Goal: Download file/media

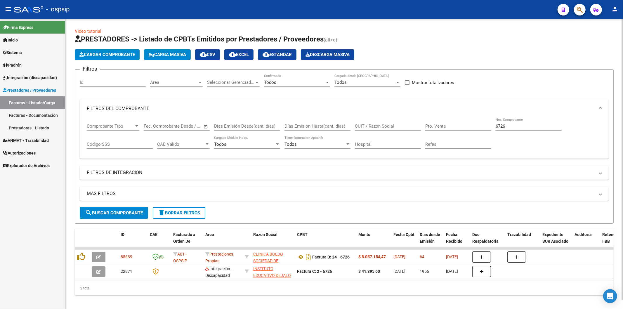
click at [524, 127] on input "6726" at bounding box center [529, 126] width 66 height 5
type input "6"
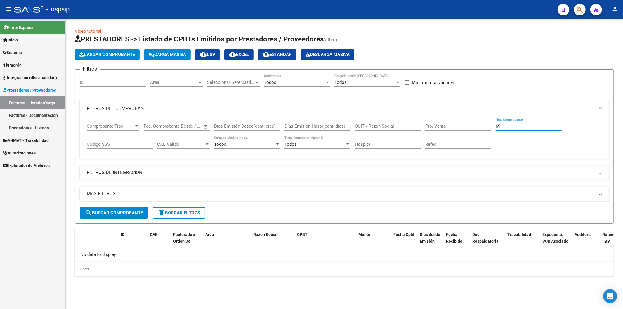
type input "6"
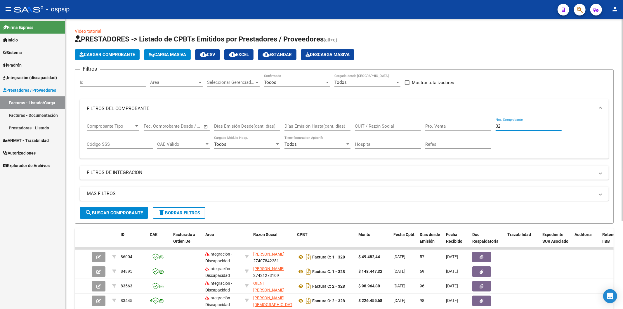
type input "3"
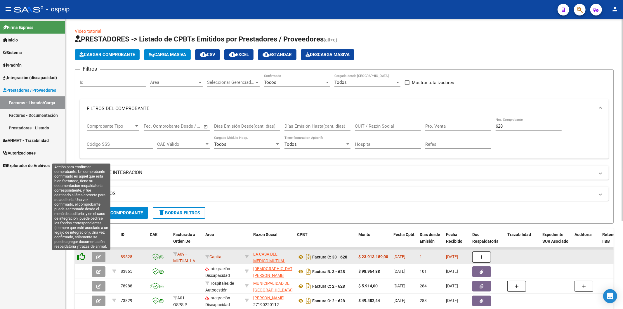
click at [82, 258] on icon at bounding box center [81, 256] width 8 height 8
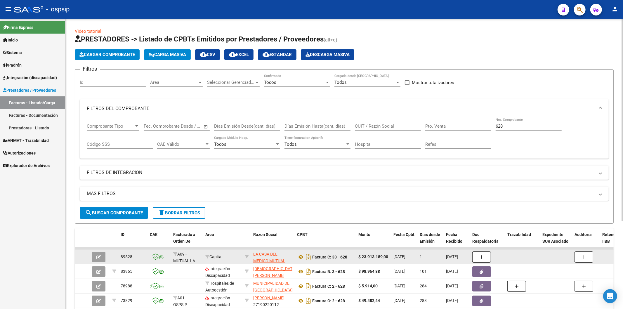
click at [513, 126] on input "628" at bounding box center [529, 126] width 66 height 5
type input "6"
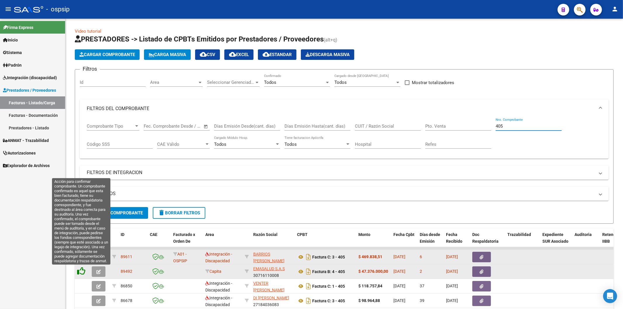
click at [83, 271] on icon at bounding box center [81, 271] width 8 height 8
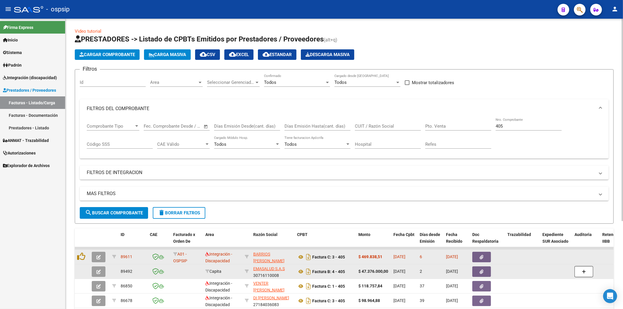
click at [516, 128] on input "405" at bounding box center [529, 126] width 66 height 5
type input "4"
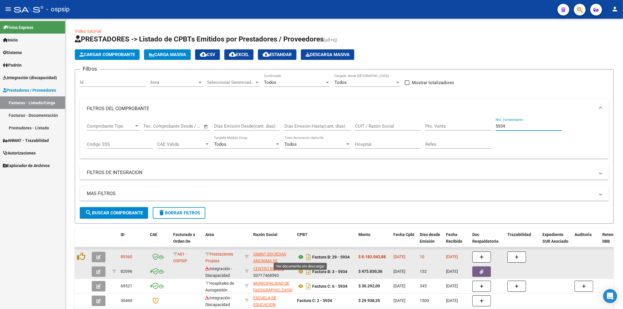
click at [300, 256] on icon at bounding box center [301, 256] width 8 height 7
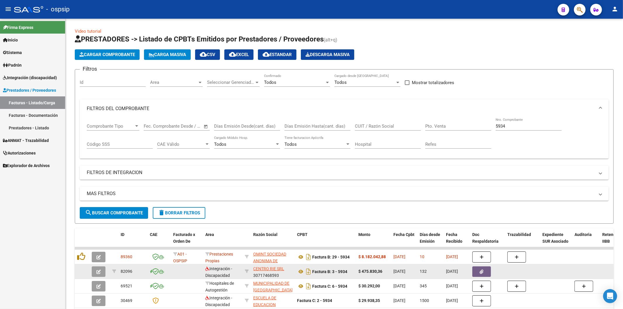
click at [529, 127] on input "5934" at bounding box center [529, 126] width 66 height 5
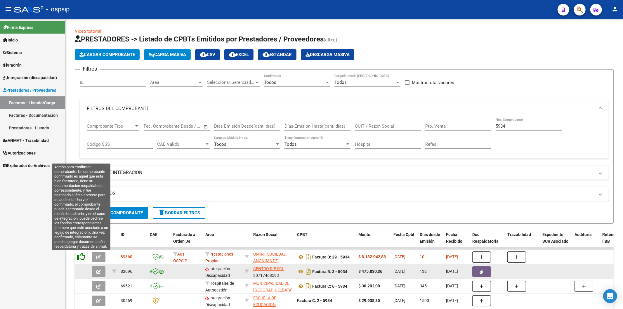
click at [83, 259] on icon at bounding box center [81, 256] width 8 height 8
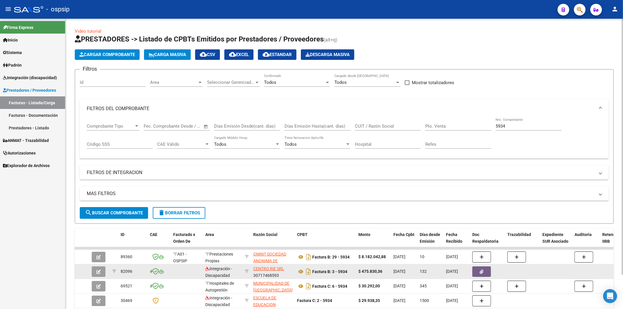
click at [536, 127] on input "5934" at bounding box center [529, 126] width 66 height 5
type input "5"
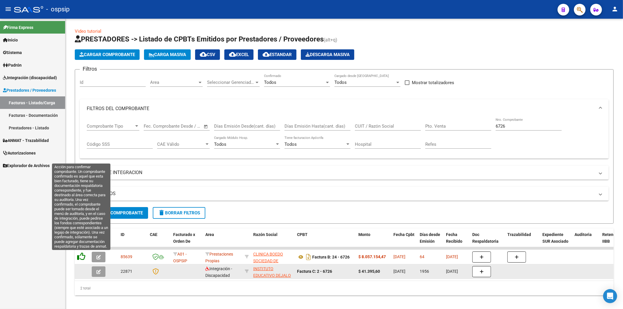
click at [82, 257] on icon at bounding box center [81, 256] width 8 height 8
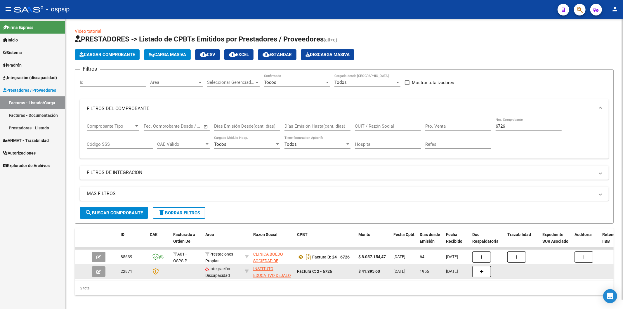
click at [521, 126] on input "6726" at bounding box center [529, 126] width 66 height 5
type input "6"
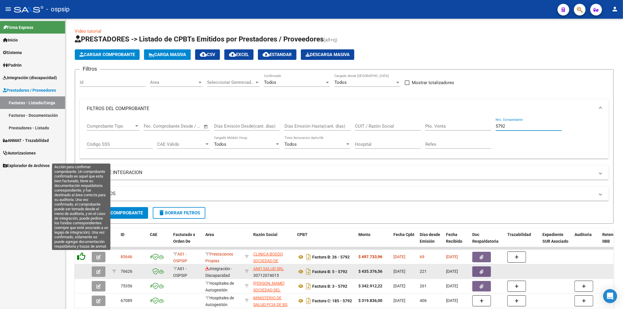
type input "5792"
click at [82, 259] on icon at bounding box center [81, 256] width 8 height 8
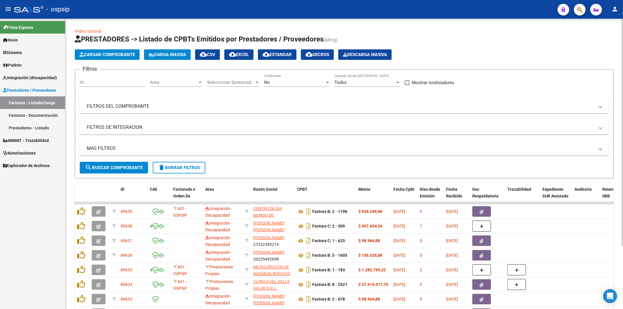
click at [480, 105] on mat-panel-title "FILTROS DEL COMPROBANTE" at bounding box center [341, 106] width 508 height 6
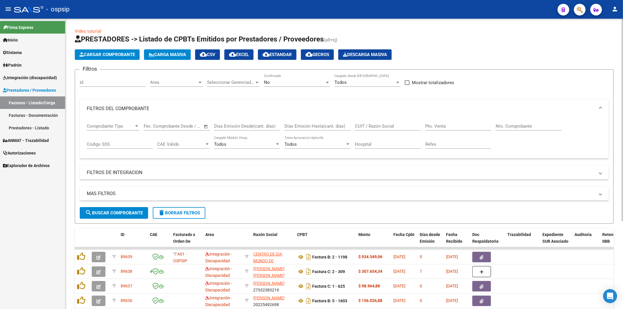
click at [323, 83] on div "No" at bounding box center [294, 82] width 61 height 5
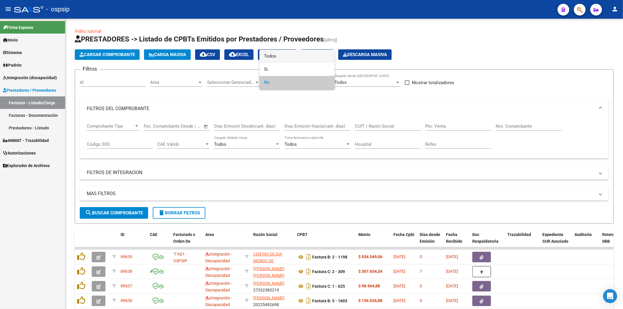
click at [296, 55] on span "Todos" at bounding box center [297, 56] width 66 height 13
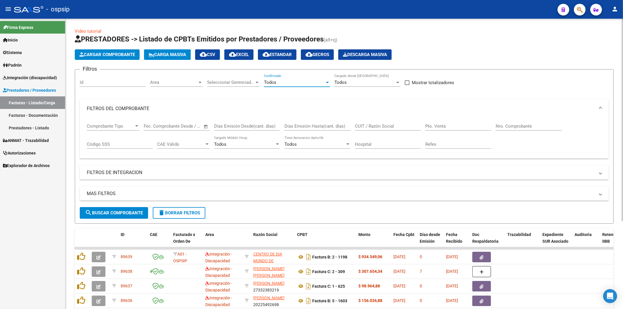
click at [522, 123] on div "Nro. Comprobante" at bounding box center [529, 124] width 66 height 13
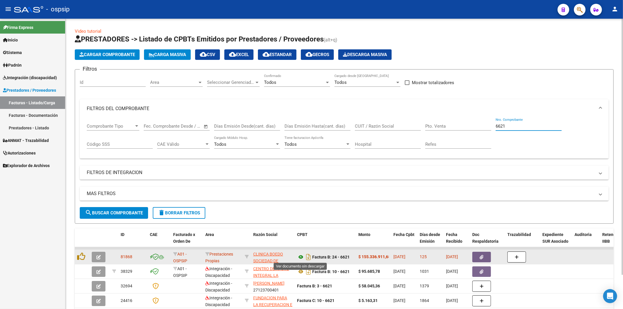
type input "6621"
click at [301, 256] on icon at bounding box center [301, 256] width 8 height 7
